Goal: Feedback & Contribution: Leave review/rating

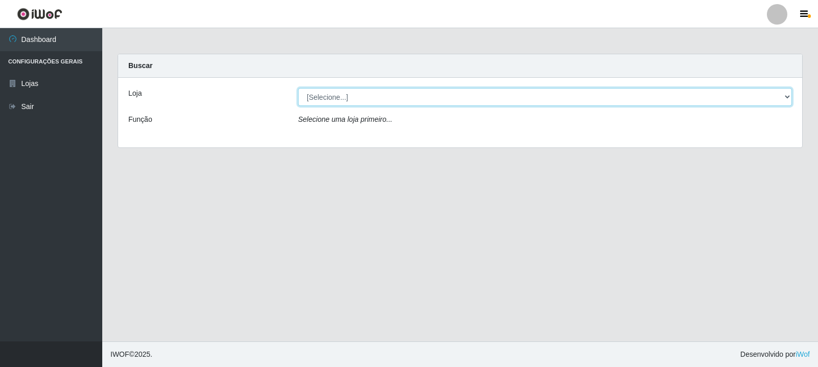
click at [685, 104] on select "[Selecione...] Rede Compras Supermercados - LOJA 3" at bounding box center [545, 97] width 494 height 18
select select "162"
click at [298, 88] on select "[Selecione...] Rede Compras Supermercados - LOJA 3" at bounding box center [545, 97] width 494 height 18
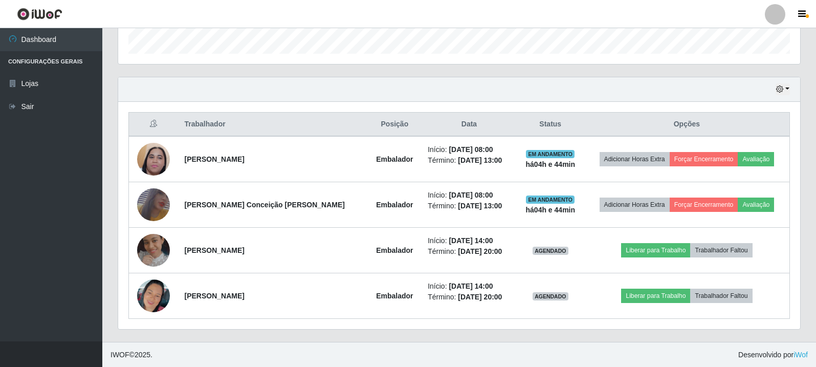
scroll to position [312, 0]
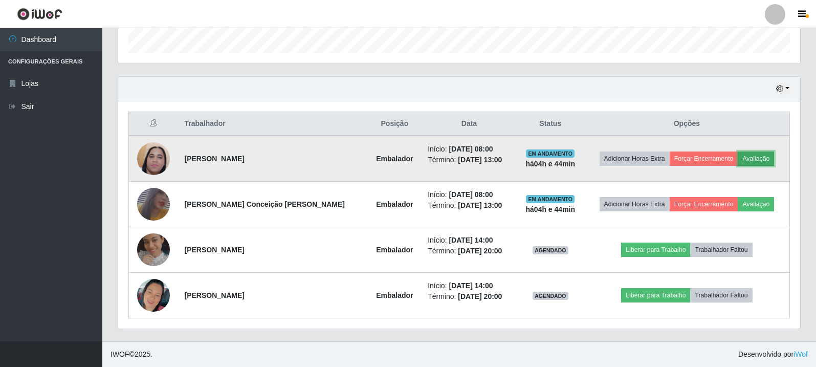
click at [754, 156] on button "Avaliação" at bounding box center [755, 158] width 36 height 14
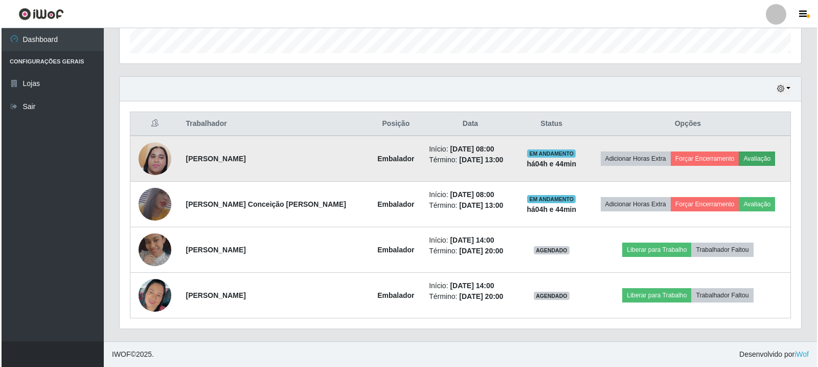
scroll to position [212, 677]
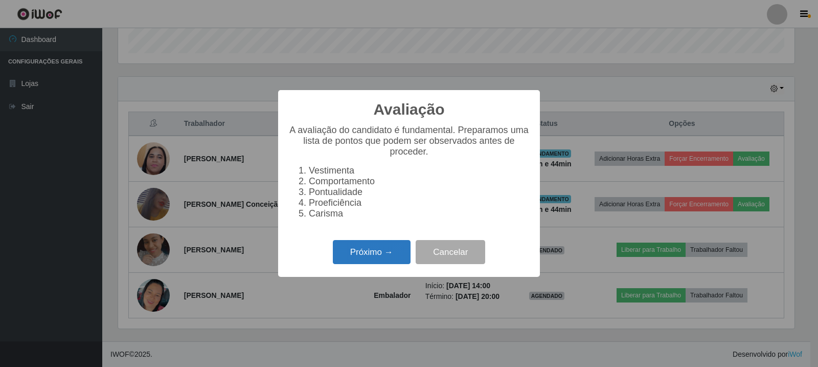
click at [377, 264] on button "Próximo →" at bounding box center [372, 252] width 78 height 24
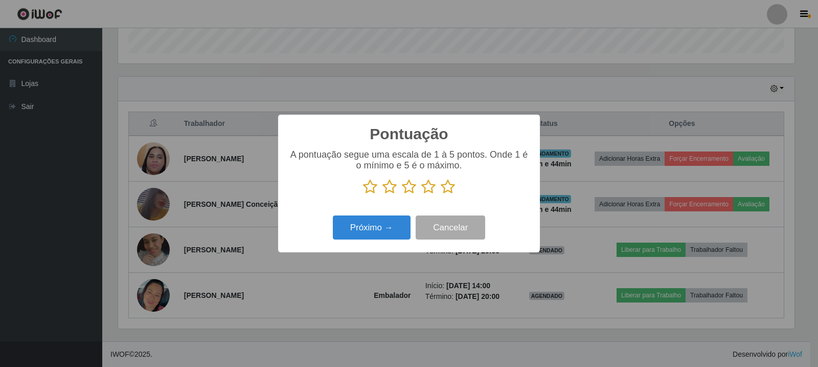
scroll to position [511224, 510759]
click at [444, 188] on icon at bounding box center [448, 186] width 14 height 15
click at [441, 194] on input "radio" at bounding box center [441, 194] width 0 height 0
click at [386, 227] on button "Próximo →" at bounding box center [372, 227] width 78 height 24
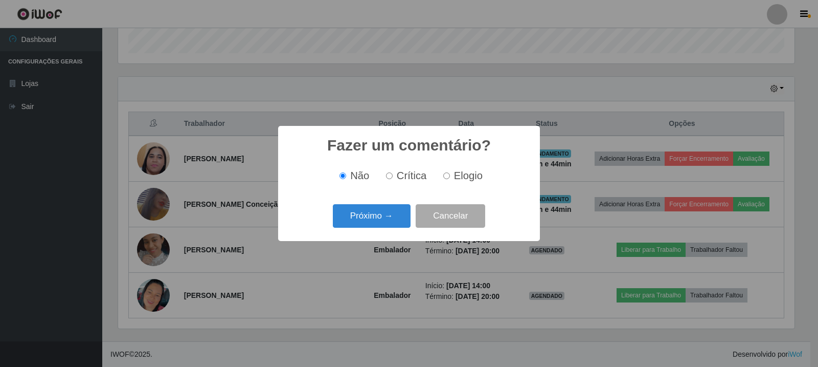
click at [448, 178] on input "Elogio" at bounding box center [446, 175] width 7 height 7
radio input "true"
click at [388, 211] on button "Próximo →" at bounding box center [372, 216] width 78 height 24
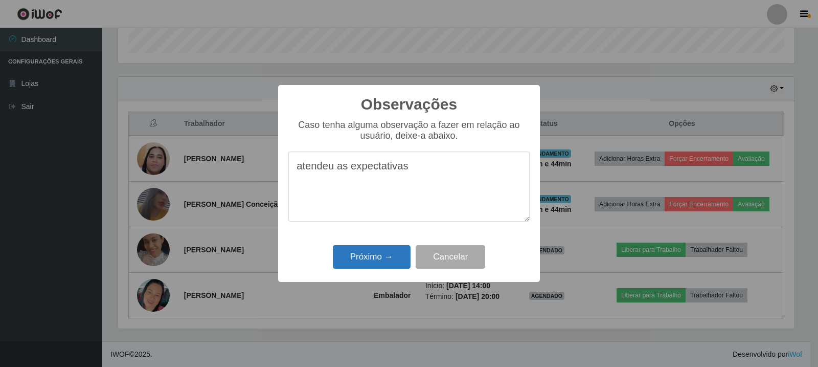
type textarea "atendeu as expectativas"
click at [395, 256] on button "Próximo →" at bounding box center [372, 257] width 78 height 24
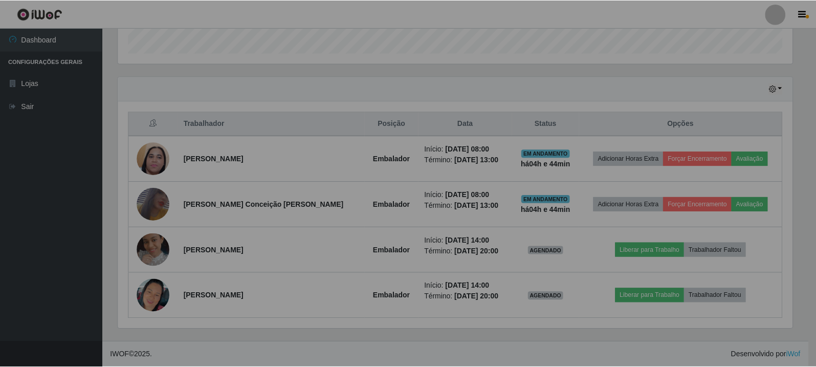
scroll to position [212, 682]
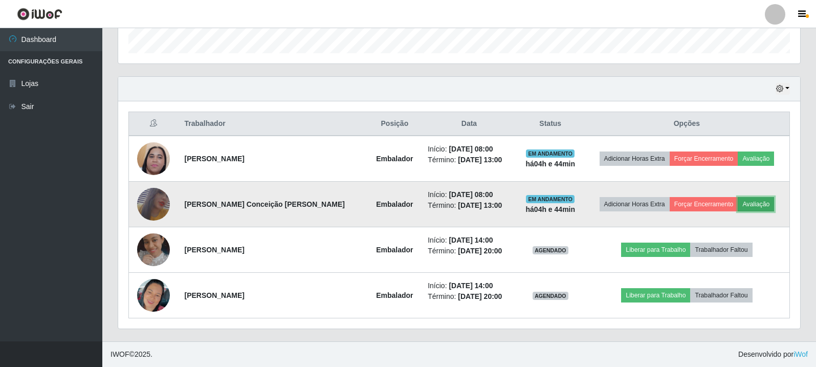
click at [762, 210] on button "Avaliação" at bounding box center [755, 204] width 36 height 14
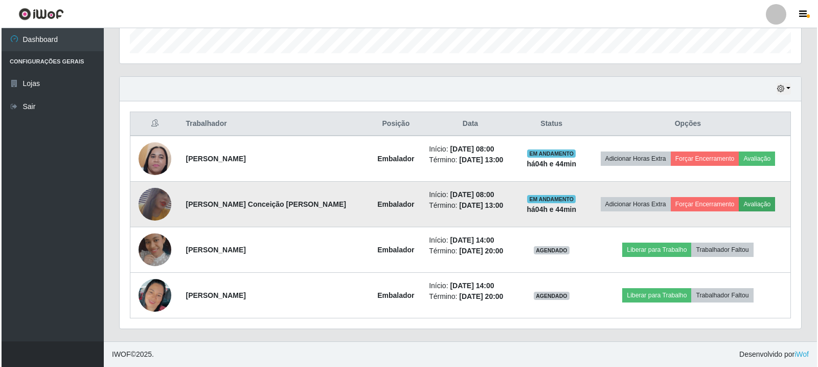
scroll to position [212, 677]
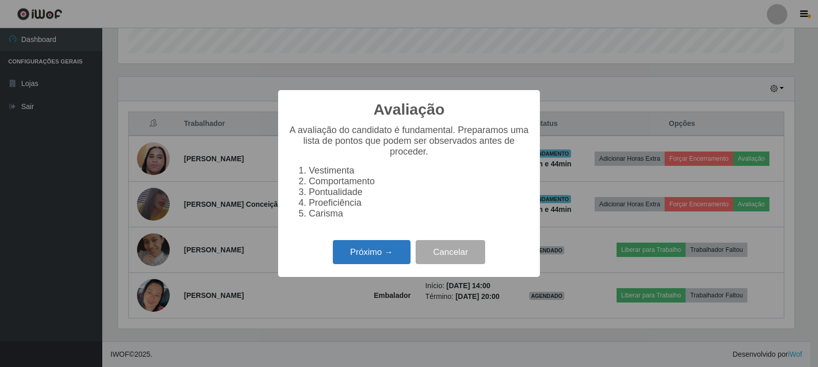
click at [398, 260] on button "Próximo →" at bounding box center [372, 252] width 78 height 24
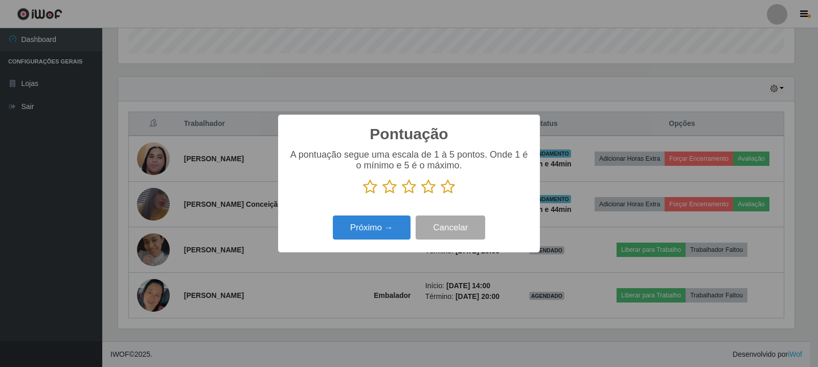
click at [446, 188] on icon at bounding box center [448, 186] width 14 height 15
click at [441, 194] on input "radio" at bounding box center [441, 194] width 0 height 0
click at [351, 231] on button "Próximo →" at bounding box center [372, 227] width 78 height 24
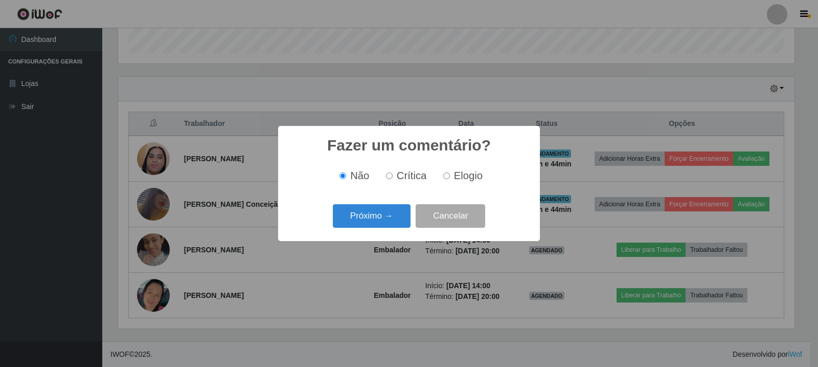
click at [446, 175] on input "Elogio" at bounding box center [446, 175] width 7 height 7
radio input "true"
click at [390, 215] on button "Próximo →" at bounding box center [372, 216] width 78 height 24
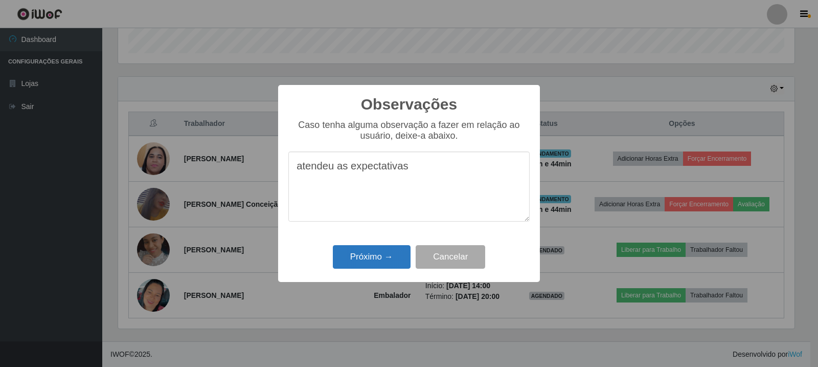
type textarea "atendeu as expectativas"
click at [391, 255] on button "Próximo →" at bounding box center [372, 257] width 78 height 24
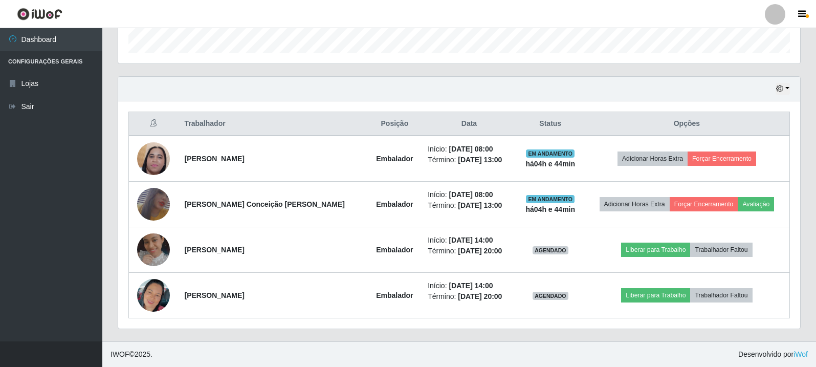
scroll to position [212, 682]
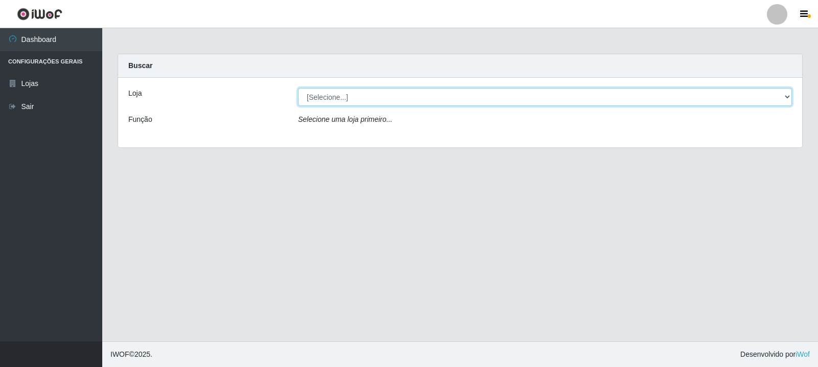
click at [531, 92] on select "[Selecione...] Rede Compras Supermercados - LOJA 3" at bounding box center [545, 97] width 494 height 18
select select "162"
click at [298, 88] on select "[Selecione...] Rede Compras Supermercados - LOJA 3" at bounding box center [545, 97] width 494 height 18
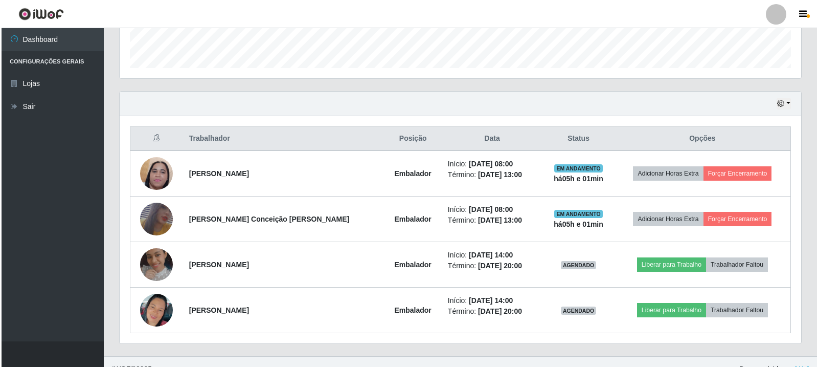
scroll to position [312, 0]
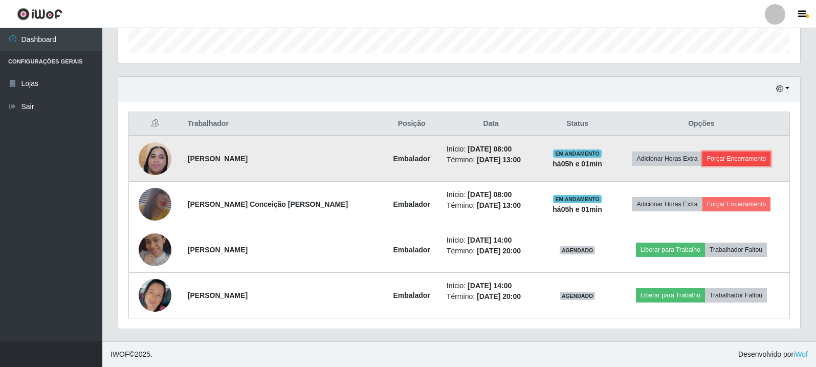
click at [744, 160] on button "Forçar Encerramento" at bounding box center [736, 158] width 69 height 14
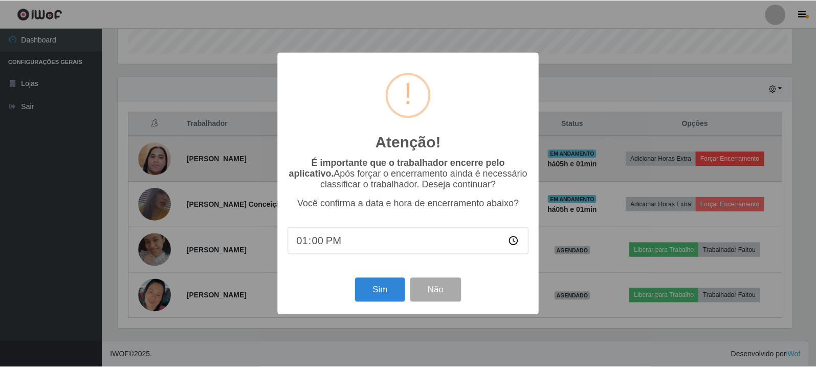
scroll to position [212, 677]
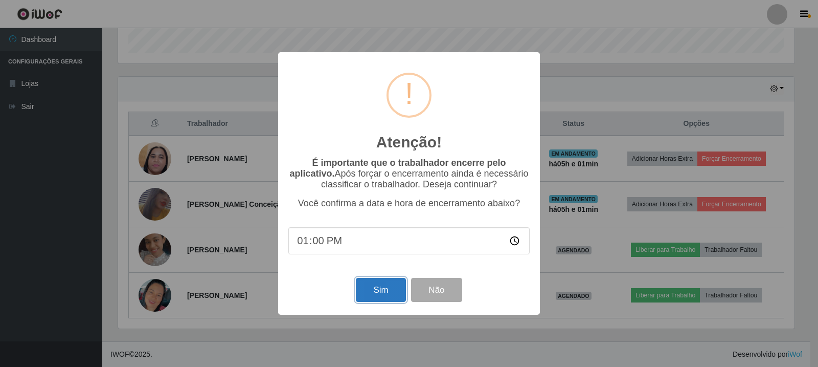
click at [389, 290] on button "Sim" at bounding box center [381, 290] width 50 height 24
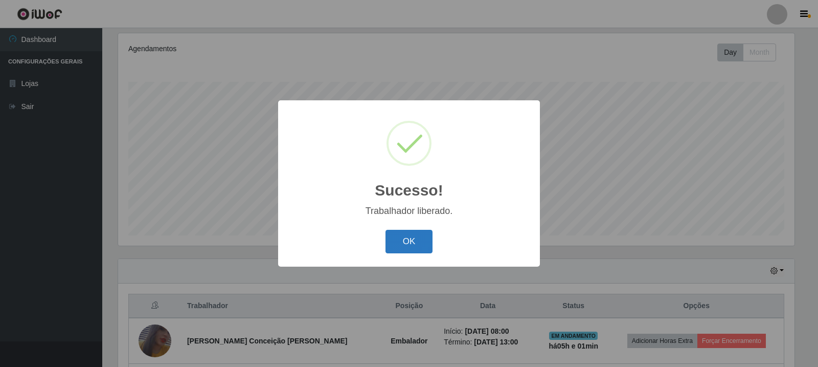
click at [423, 248] on button "OK" at bounding box center [410, 242] width 48 height 24
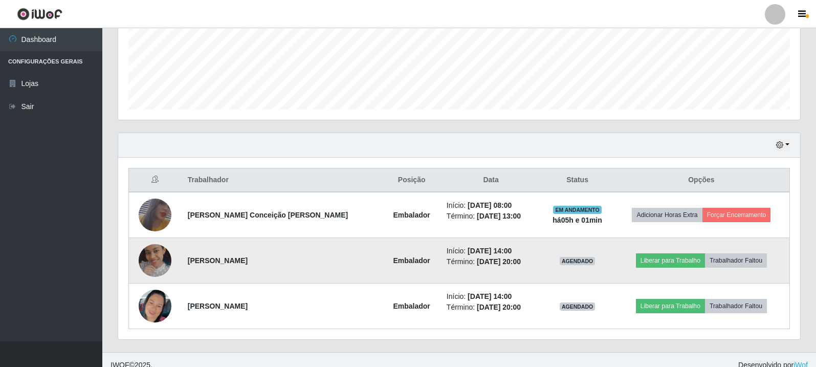
scroll to position [267, 0]
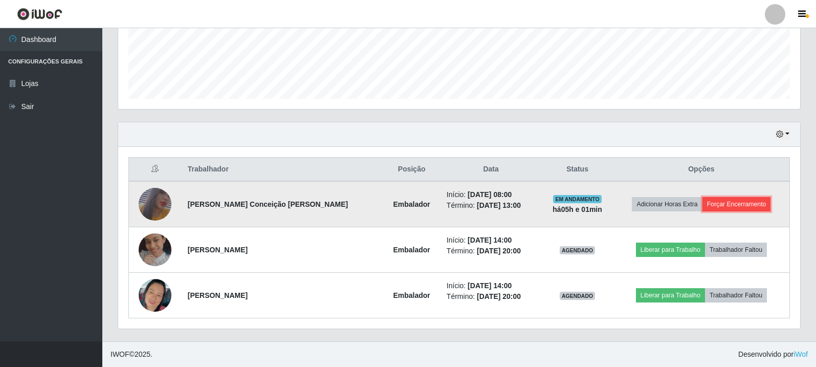
click at [752, 203] on button "Forçar Encerramento" at bounding box center [736, 204] width 69 height 14
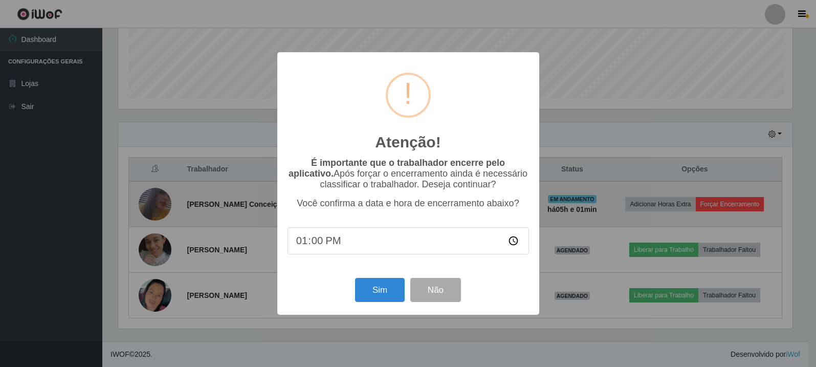
scroll to position [212, 677]
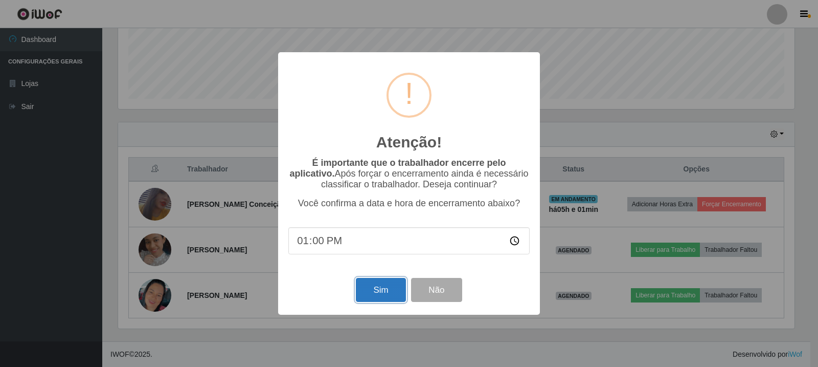
click at [390, 289] on button "Sim" at bounding box center [381, 290] width 50 height 24
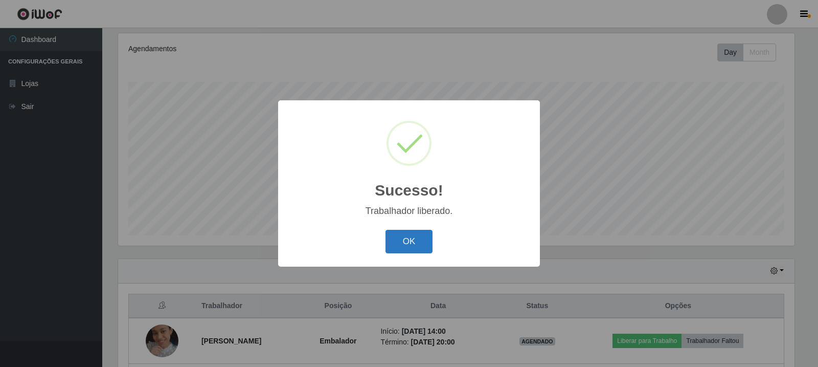
click at [404, 243] on button "OK" at bounding box center [410, 242] width 48 height 24
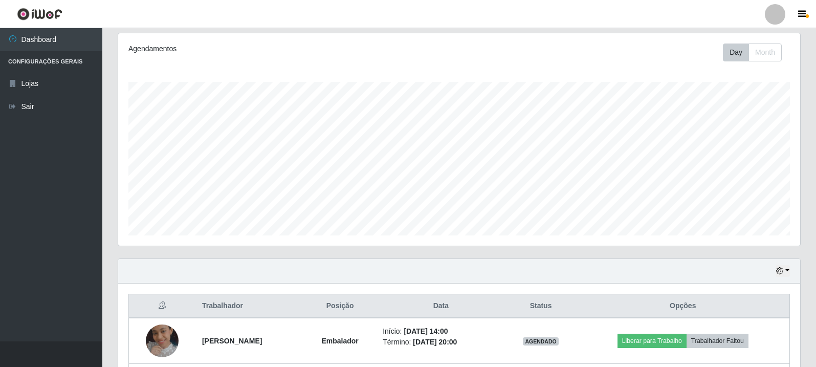
scroll to position [221, 0]
